Goal: Task Accomplishment & Management: Complete application form

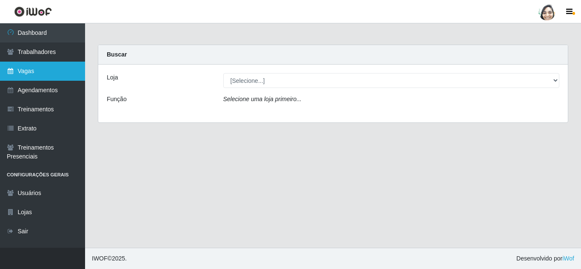
click at [43, 65] on link "Vagas" at bounding box center [42, 71] width 85 height 19
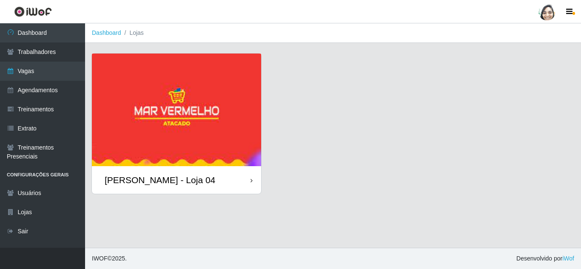
click at [168, 179] on div "[PERSON_NAME] - Loja 04" at bounding box center [160, 180] width 111 height 11
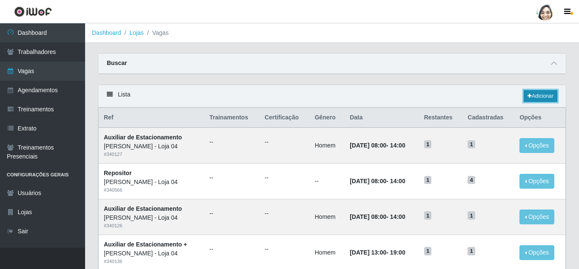
click at [546, 95] on link "Adicionar" at bounding box center [540, 96] width 34 height 12
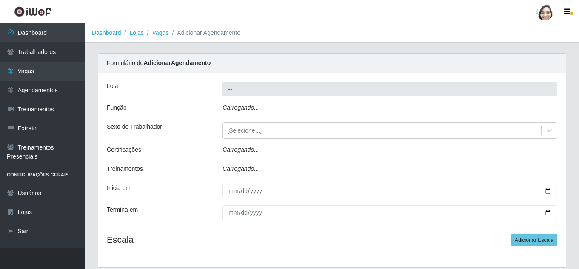
type input "[PERSON_NAME] - Loja 04"
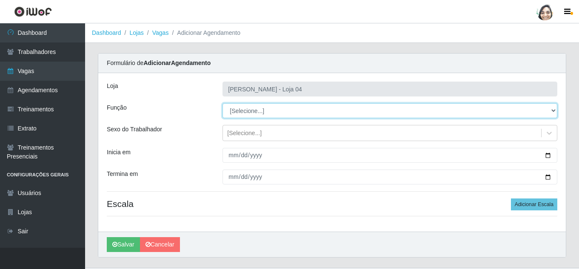
drag, startPoint x: 242, startPoint y: 110, endPoint x: 248, endPoint y: 115, distance: 7.8
click at [242, 110] on select "[Selecione...] ASG ASG + ASG ++ Auxiliar de Depósito Auxiliar de Depósito + Aux…" at bounding box center [389, 110] width 335 height 15
select select "22"
click at [222, 103] on select "[Selecione...] ASG ASG + ASG ++ Auxiliar de Depósito Auxiliar de Depósito + Aux…" at bounding box center [389, 110] width 335 height 15
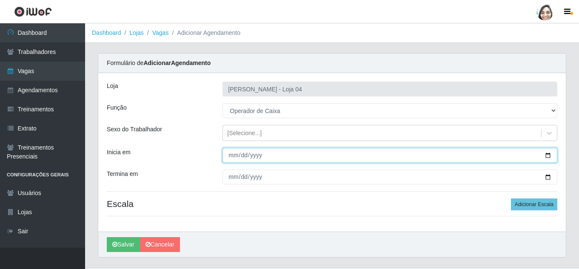
click at [230, 153] on input "Inicia em" at bounding box center [389, 155] width 335 height 15
type input "[DATE]"
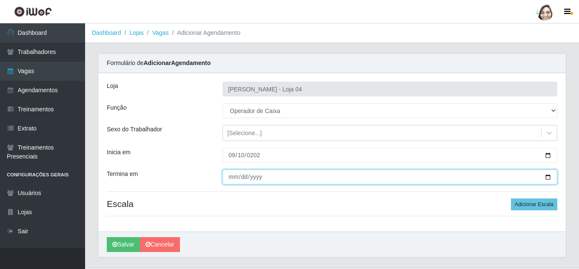
click at [229, 180] on input "Termina em" at bounding box center [389, 177] width 335 height 15
type input "[DATE]"
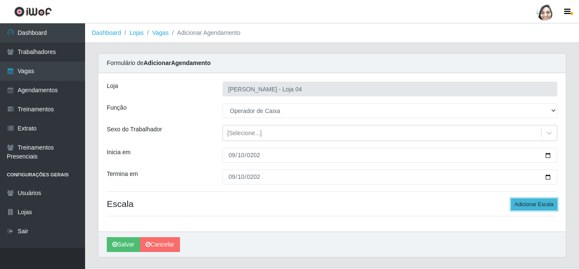
click at [532, 205] on button "Adicionar Escala" at bounding box center [534, 205] width 46 height 12
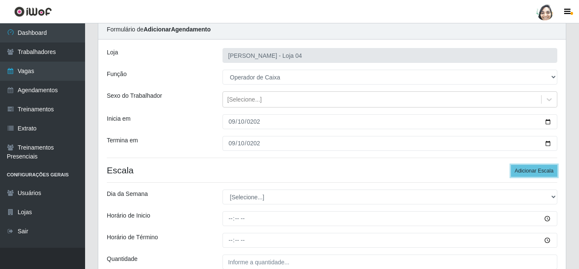
scroll to position [85, 0]
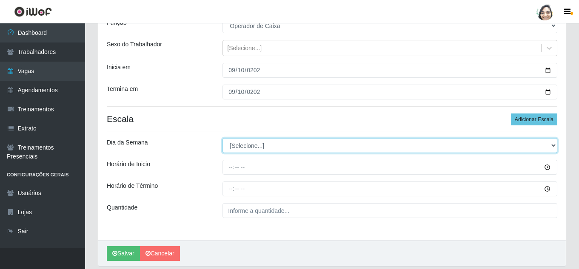
click at [240, 146] on select "[Selecione...] Segunda Terça Quarta Quinta Sexta Sábado Domingo" at bounding box center [389, 145] width 335 height 15
select select "3"
click at [222, 138] on select "[Selecione...] Segunda Terça Quarta Quinta Sexta Sábado Domingo" at bounding box center [389, 145] width 335 height 15
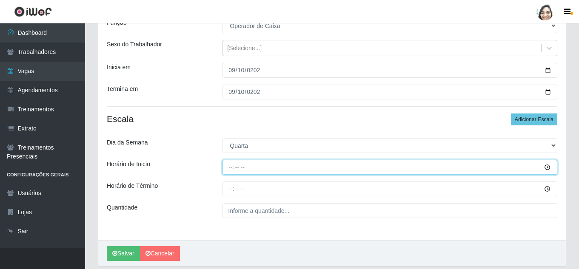
click at [231, 166] on input "Horário de Inicio" at bounding box center [389, 167] width 335 height 15
type input "08:20"
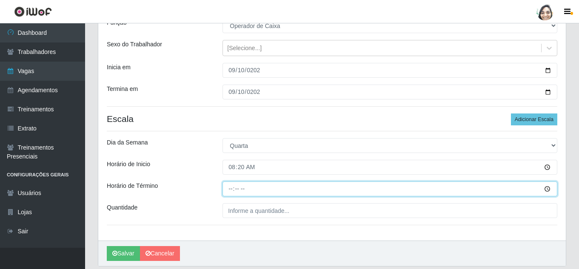
click at [229, 192] on input "Horário de Término" at bounding box center [389, 189] width 335 height 15
type input "14:20"
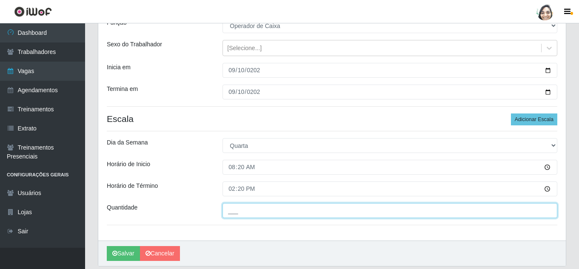
click at [245, 211] on input "___" at bounding box center [389, 210] width 335 height 15
type input "02_"
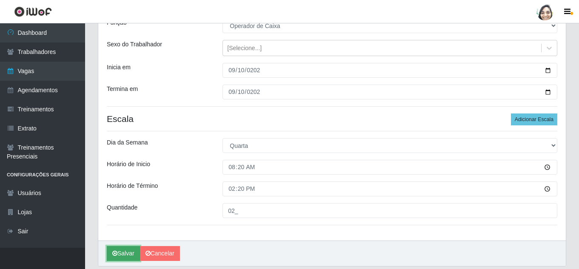
click at [112, 256] on button "Salvar" at bounding box center [123, 253] width 33 height 15
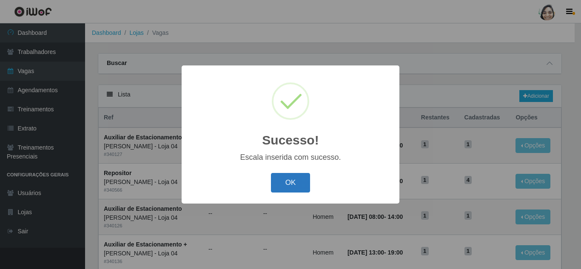
click at [296, 188] on button "OK" at bounding box center [291, 183] width 40 height 20
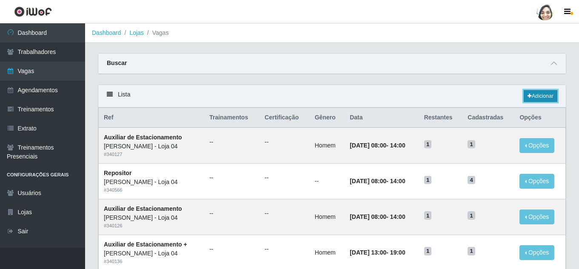
click at [535, 97] on link "Adicionar" at bounding box center [540, 96] width 34 height 12
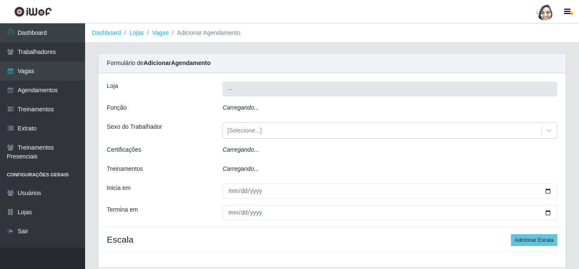
type input "[PERSON_NAME] - Loja 04"
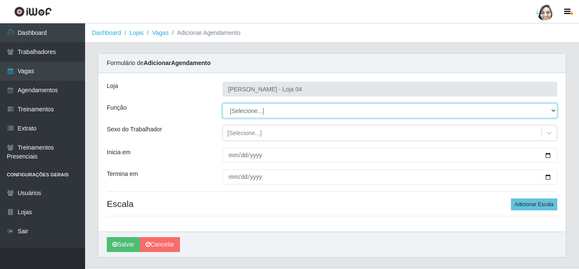
click at [257, 112] on select "[Selecione...] ASG ASG + ASG ++ Auxiliar de Depósito Auxiliar de Depósito + Aux…" at bounding box center [389, 110] width 335 height 15
select select "22"
click at [222, 103] on select "[Selecione...] ASG ASG + ASG ++ Auxiliar de Depósito Auxiliar de Depósito + Aux…" at bounding box center [389, 110] width 335 height 15
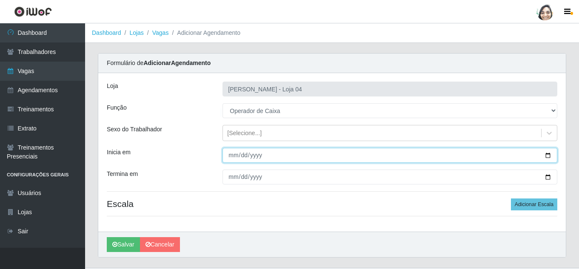
click at [230, 154] on input "Inicia em" at bounding box center [389, 155] width 335 height 15
type input "[DATE]"
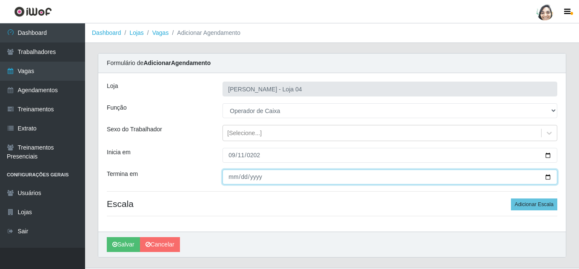
click at [233, 175] on input "Termina em" at bounding box center [389, 177] width 335 height 15
type input "[DATE]"
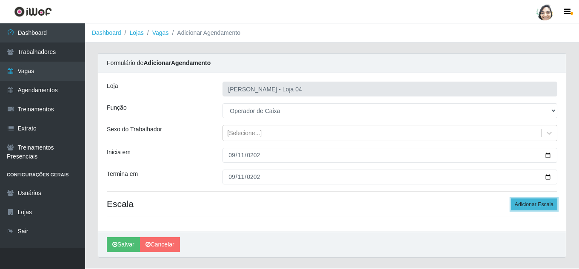
click at [535, 205] on button "Adicionar Escala" at bounding box center [534, 205] width 46 height 12
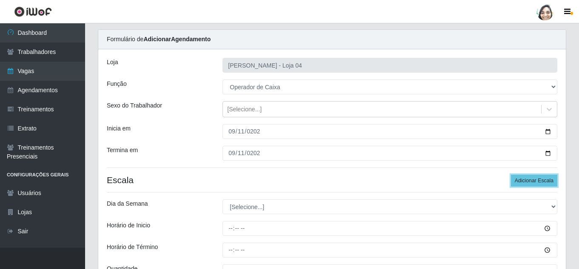
scroll to position [43, 0]
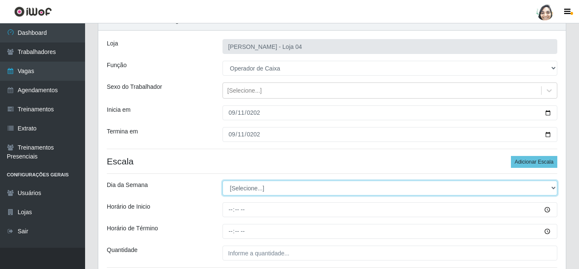
click at [256, 188] on select "[Selecione...] Segunda Terça Quarta Quinta Sexta Sábado Domingo" at bounding box center [389, 188] width 335 height 15
select select "4"
click at [222, 181] on select "[Selecione...] Segunda Terça Quarta Quinta Sexta Sábado Domingo" at bounding box center [389, 188] width 335 height 15
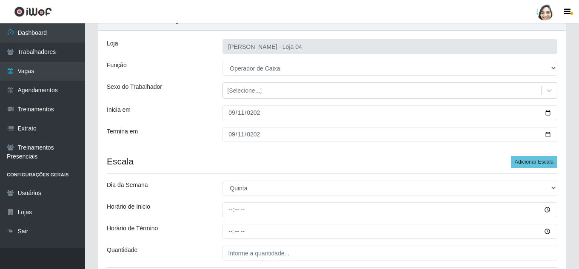
click at [276, 154] on div "Loja Mar Vermelho - Loja 04 Função [Selecione...] ASG ASG + ASG ++ Auxiliar de …" at bounding box center [331, 157] width 467 height 253
click at [285, 173] on div "Loja Mar Vermelho - Loja 04 Função [Selecione...] ASG ASG + ASG ++ Auxiliar de …" at bounding box center [331, 157] width 467 height 253
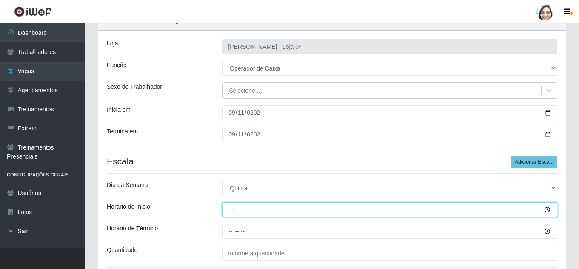
click at [229, 208] on input "Horário de Inicio" at bounding box center [389, 209] width 335 height 15
type input "08:20"
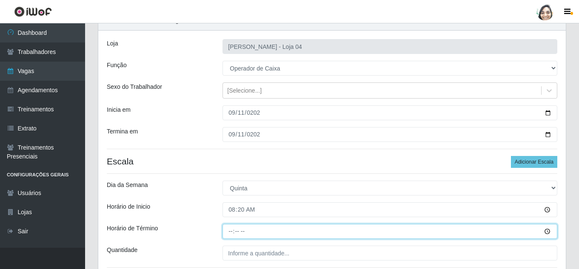
click at [232, 231] on input "Horário de Término" at bounding box center [389, 231] width 335 height 15
type input "14:20"
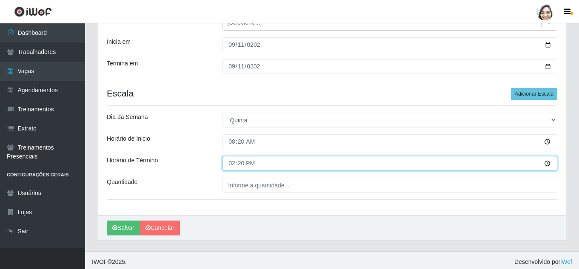
scroll to position [114, 0]
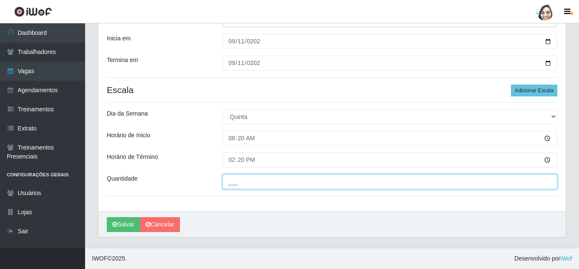
click at [239, 186] on input "___" at bounding box center [389, 181] width 335 height 15
type input "02_"
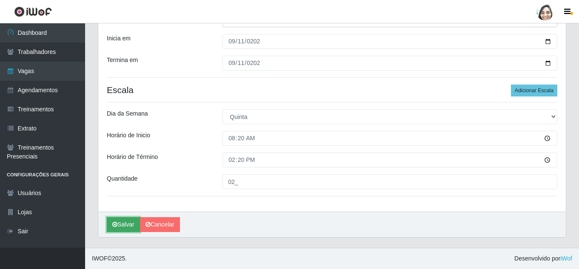
click at [124, 222] on button "Salvar" at bounding box center [123, 224] width 33 height 15
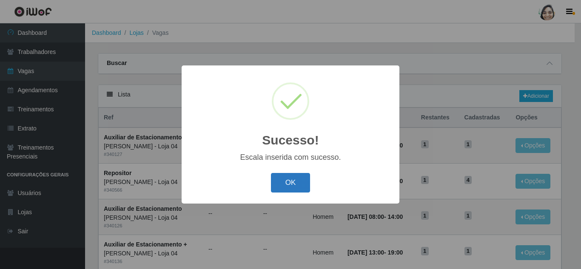
click at [281, 182] on button "OK" at bounding box center [291, 183] width 40 height 20
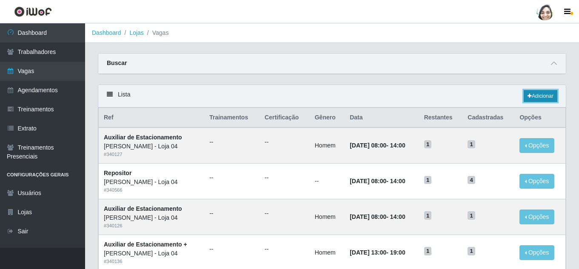
click at [523, 94] on link "Adicionar" at bounding box center [540, 96] width 34 height 12
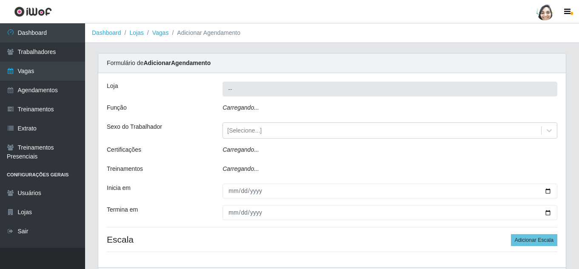
type input "[PERSON_NAME] - Loja 04"
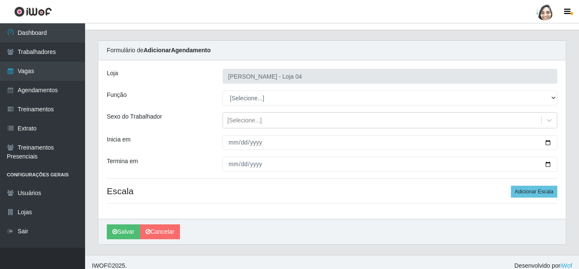
scroll to position [20, 0]
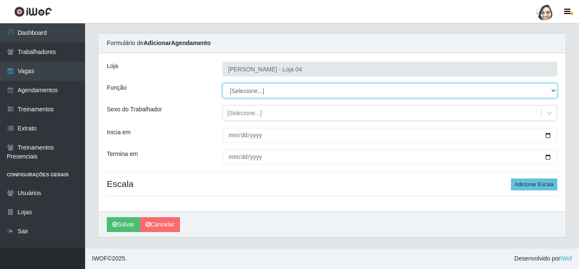
click at [273, 93] on select "[Selecione...] ASG ASG + ASG ++ Auxiliar de Depósito Auxiliar de Depósito + Aux…" at bounding box center [389, 90] width 335 height 15
select select "22"
click at [222, 83] on select "[Selecione...] ASG ASG + ASG ++ Auxiliar de Depósito Auxiliar de Depósito + Aux…" at bounding box center [389, 90] width 335 height 15
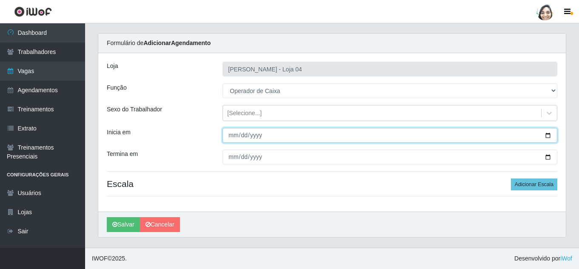
click at [236, 140] on input "Inicia em" at bounding box center [389, 135] width 335 height 15
type input "[DATE]"
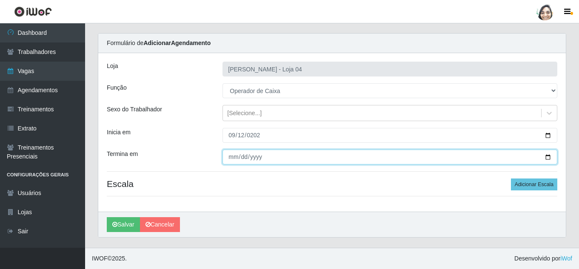
click at [231, 153] on input "Termina em" at bounding box center [389, 157] width 335 height 15
type input "[DATE]"
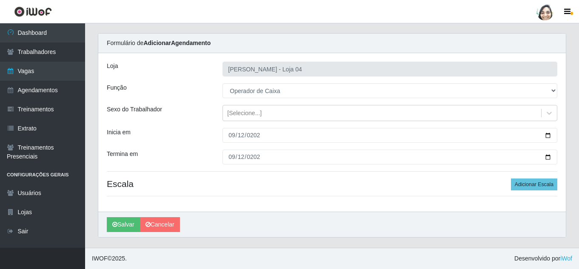
click at [536, 193] on div "Loja Mar Vermelho - Loja 04 Função [Selecione...] ASG ASG + ASG ++ Auxiliar de …" at bounding box center [331, 132] width 467 height 159
click at [533, 186] on button "Adicionar Escala" at bounding box center [534, 185] width 46 height 12
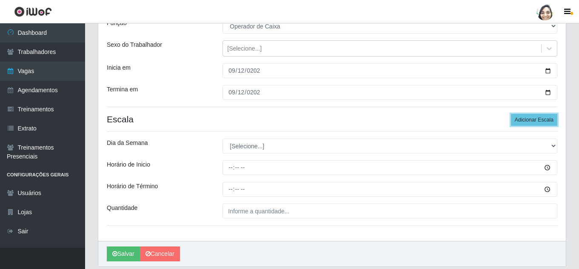
scroll to position [105, 0]
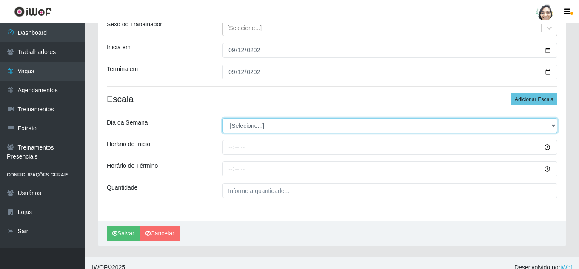
click at [242, 130] on select "[Selecione...] Segunda Terça Quarta Quinta Sexta Sábado Domingo" at bounding box center [389, 125] width 335 height 15
select select "5"
click at [222, 118] on select "[Selecione...] Segunda Terça Quarta Quinta Sexta Sábado Domingo" at bounding box center [389, 125] width 335 height 15
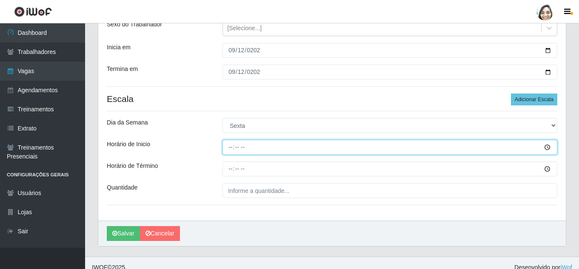
click at [228, 145] on input "Horário de Inicio" at bounding box center [389, 147] width 335 height 15
type input "08:20"
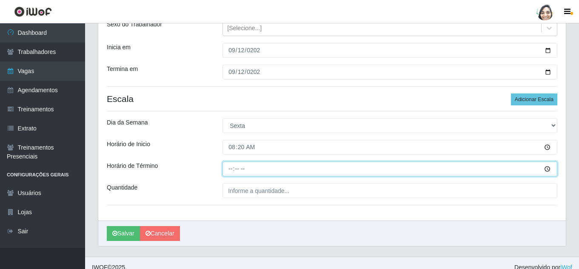
click at [224, 169] on input "Horário de Término" at bounding box center [389, 169] width 335 height 15
type input "14:20"
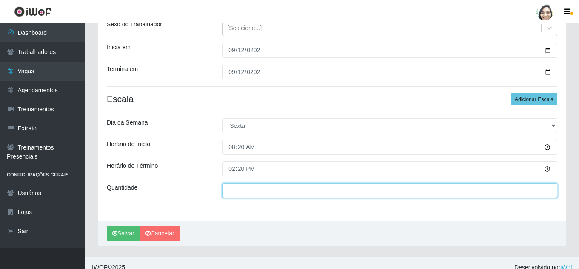
click at [256, 184] on input "___" at bounding box center [389, 190] width 335 height 15
type input "02_"
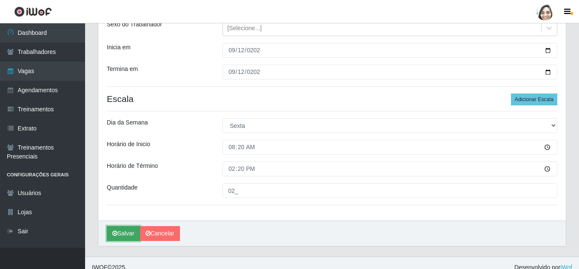
click at [125, 231] on button "Salvar" at bounding box center [123, 233] width 33 height 15
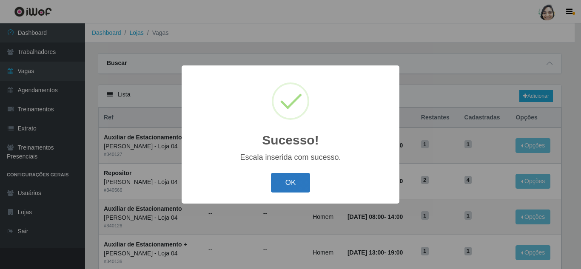
click at [286, 180] on button "OK" at bounding box center [291, 183] width 40 height 20
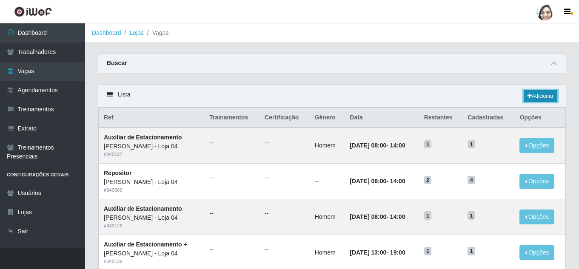
click at [545, 99] on link "Adicionar" at bounding box center [540, 96] width 34 height 12
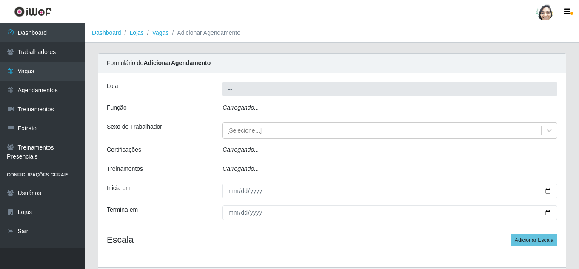
type input "[PERSON_NAME] - Loja 04"
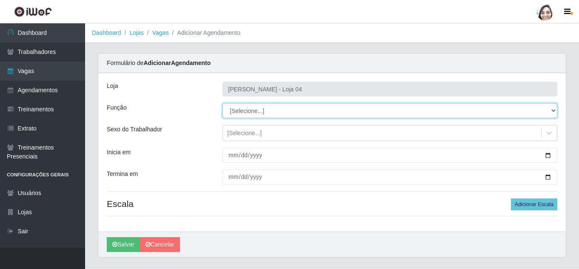
click at [280, 105] on select "[Selecione...] ASG ASG + ASG ++ Auxiliar de Depósito Auxiliar de Depósito + Aux…" at bounding box center [389, 110] width 335 height 15
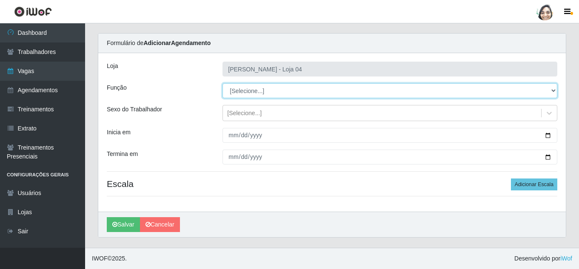
click at [283, 93] on select "[Selecione...] ASG ASG + ASG ++ Auxiliar de Depósito Auxiliar de Depósito + Aux…" at bounding box center [389, 90] width 335 height 15
select select "22"
click at [222, 83] on select "[Selecione...] ASG ASG + ASG ++ Auxiliar de Depósito Auxiliar de Depósito + Aux…" at bounding box center [389, 90] width 335 height 15
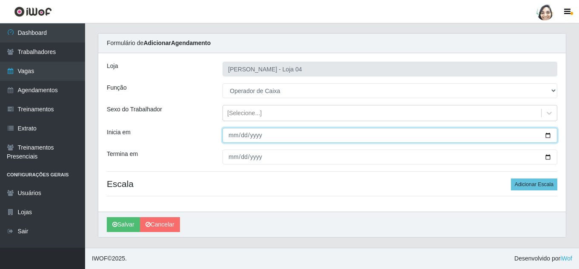
click at [231, 133] on input "Inicia em" at bounding box center [389, 135] width 335 height 15
type input "[DATE]"
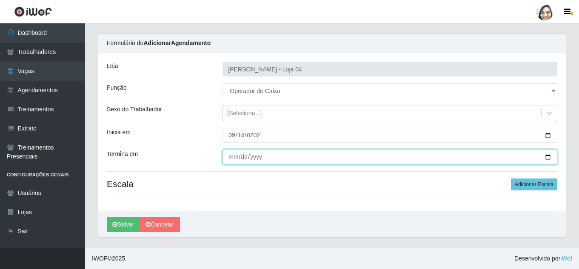
click at [230, 163] on input "Termina em" at bounding box center [389, 157] width 335 height 15
type input "[DATE]"
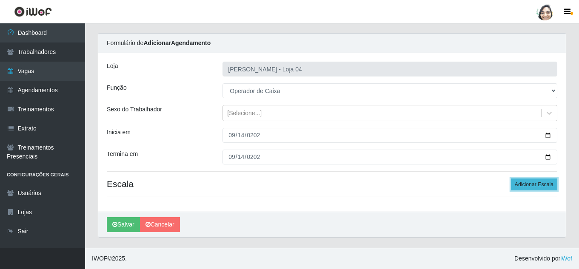
click at [527, 185] on button "Adicionar Escala" at bounding box center [534, 185] width 46 height 12
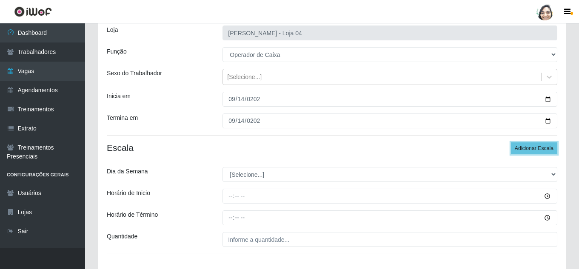
scroll to position [105, 0]
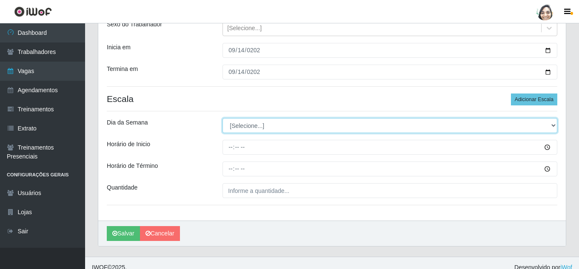
click at [252, 123] on select "[Selecione...] Segunda Terça Quarta Quinta Sexta Sábado Domingo" at bounding box center [389, 125] width 335 height 15
select select "0"
click at [222, 118] on select "[Selecione...] Segunda Terça Quarta Quinta Sexta Sábado Domingo" at bounding box center [389, 125] width 335 height 15
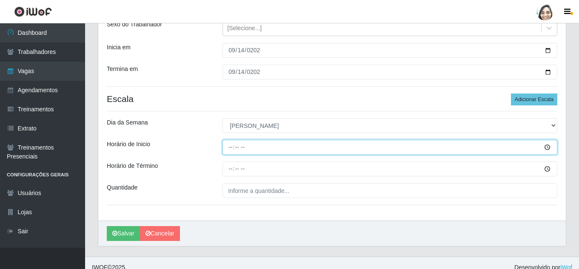
click at [228, 147] on input "Horário de Inicio" at bounding box center [389, 147] width 335 height 15
type input "08:20"
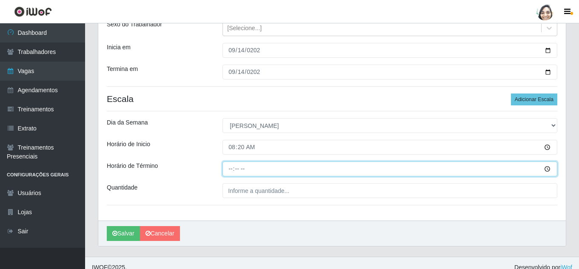
click at [228, 170] on input "Horário de Término" at bounding box center [389, 169] width 335 height 15
type input "14:20"
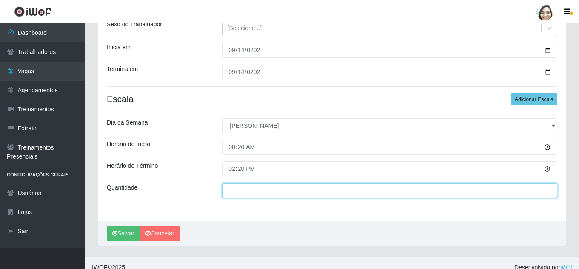
click at [242, 192] on input "___" at bounding box center [389, 190] width 335 height 15
type input "01_"
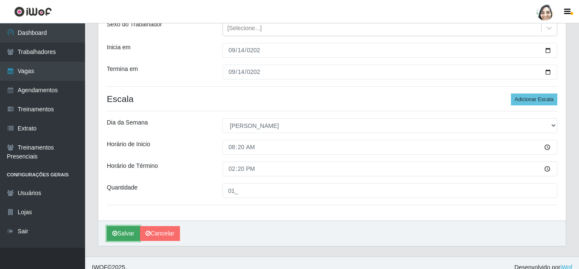
click at [125, 236] on button "Salvar" at bounding box center [123, 233] width 33 height 15
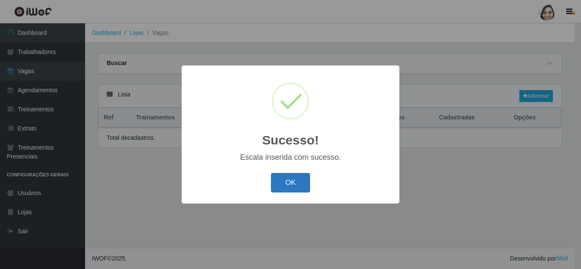
click at [298, 180] on button "OK" at bounding box center [291, 183] width 40 height 20
